Goal: Navigation & Orientation: Find specific page/section

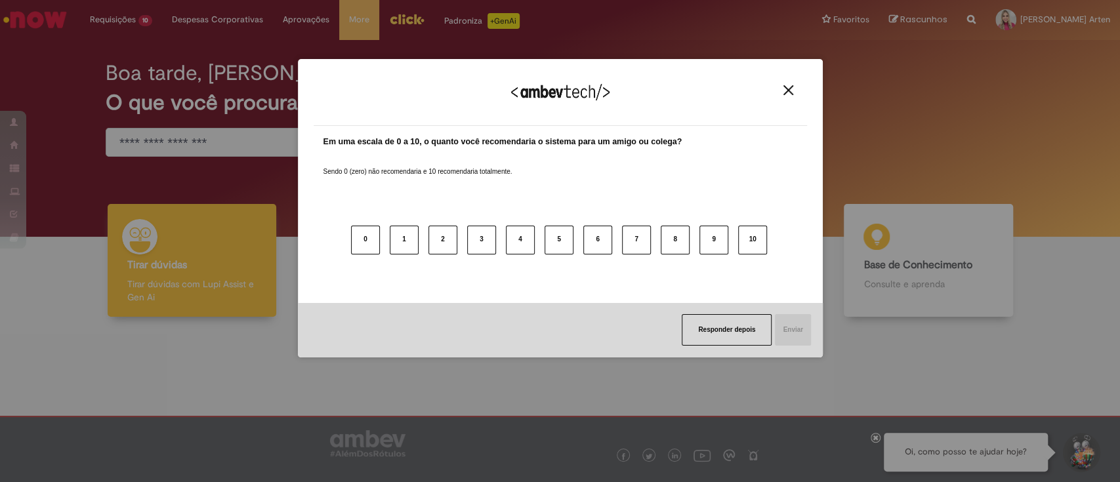
drag, startPoint x: 1105, startPoint y: 136, endPoint x: 1119, endPoint y: 252, distance: 116.3
click at [1119, 252] on body "Pular para o conteúdo da página Requisições 10 Exibir Todas as Solicitações Sol…" at bounding box center [560, 241] width 1120 height 482
click at [787, 96] on button "Close" at bounding box center [788, 90] width 18 height 11
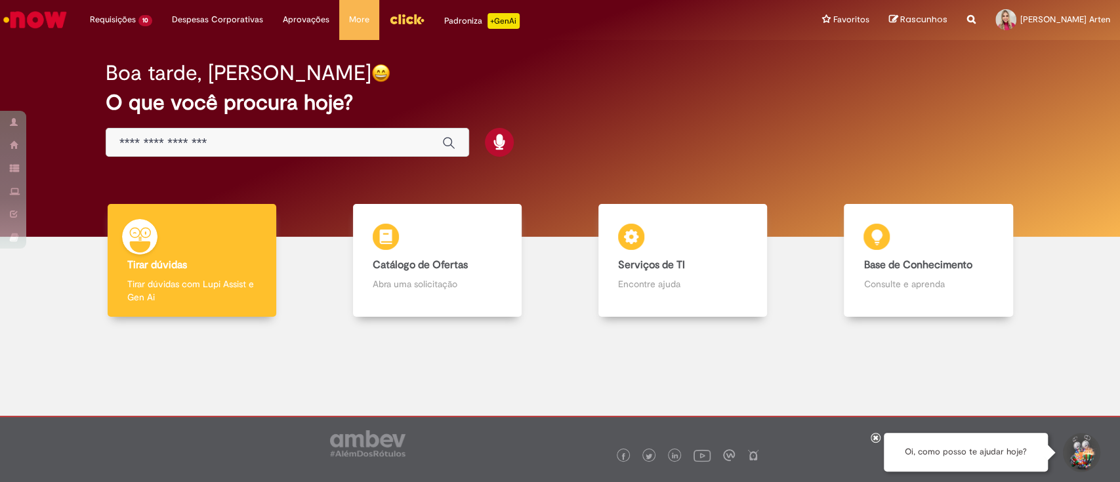
click at [39, 25] on img "Ir para a Homepage" at bounding box center [35, 20] width 68 height 26
click at [402, 19] on img "Menu Cabeçalho" at bounding box center [406, 19] width 35 height 20
